Goal: Information Seeking & Learning: Understand process/instructions

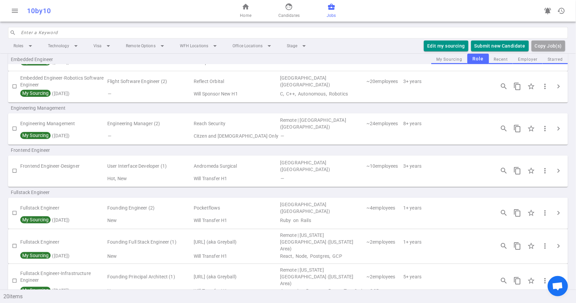
scroll to position [270, 0]
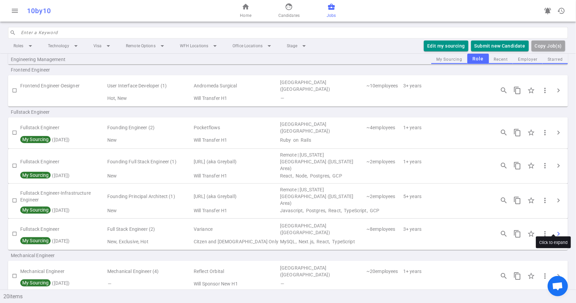
click at [555, 230] on span "chevron_right" at bounding box center [559, 234] width 8 height 8
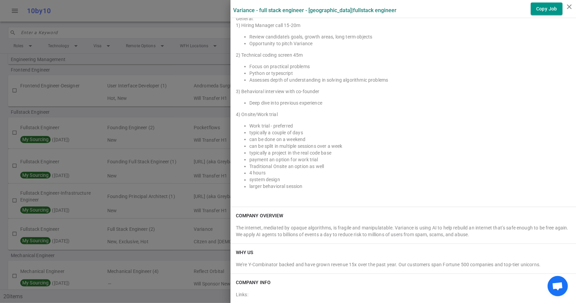
scroll to position [675, 0]
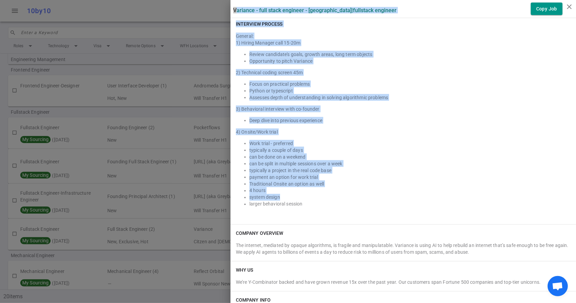
drag, startPoint x: 308, startPoint y: 192, endPoint x: 240, endPoint y: 88, distance: 124.8
click at [223, 97] on div "Variance - Full Stack Engineer - [GEOGRAPHIC_DATA] | Fullstack Engineer Copy Jo…" at bounding box center [288, 151] width 576 height 303
click at [248, 42] on div "1) Hiring Manager call 15-20m" at bounding box center [403, 42] width 335 height 7
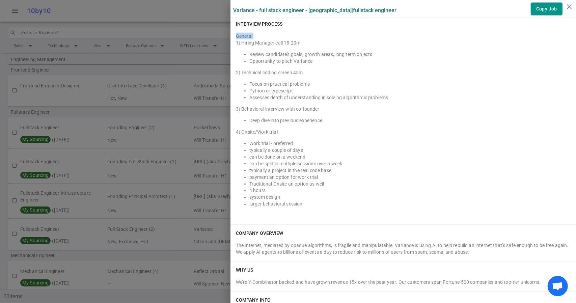
drag, startPoint x: 232, startPoint y: 33, endPoint x: 309, endPoint y: 207, distance: 190.8
click at [309, 207] on div "General: 1) Hiring Manager call 15-20m Review candidate's goals, growth areas, …" at bounding box center [403, 124] width 335 height 189
click at [248, 27] on div "INTERVIEW PROCESS General: 1) Hiring Manager call 15-20m Review candidate's goa…" at bounding box center [404, 119] width 346 height 209
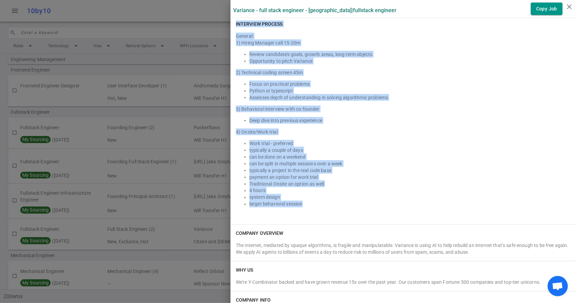
drag, startPoint x: 229, startPoint y: 21, endPoint x: 331, endPoint y: 201, distance: 206.8
click at [331, 201] on div "INTERVIEW PROCESS General: 1) Hiring Manager call 15-20m Review candidate's goa…" at bounding box center [404, 119] width 346 height 209
copy div "INTERVIEW PROCESS General: 1) Hiring Manager call 15-20m Review candidate's goa…"
